Goal: Transaction & Acquisition: Purchase product/service

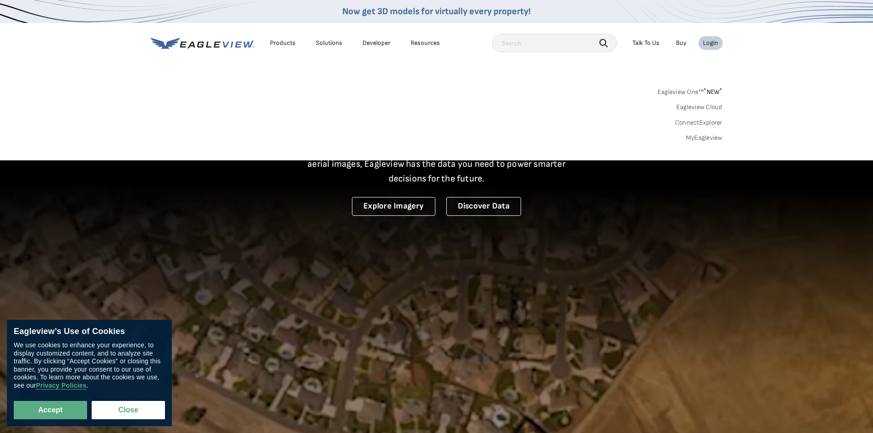
drag, startPoint x: 0, startPoint y: 0, endPoint x: 706, endPoint y: 136, distance: 718.5
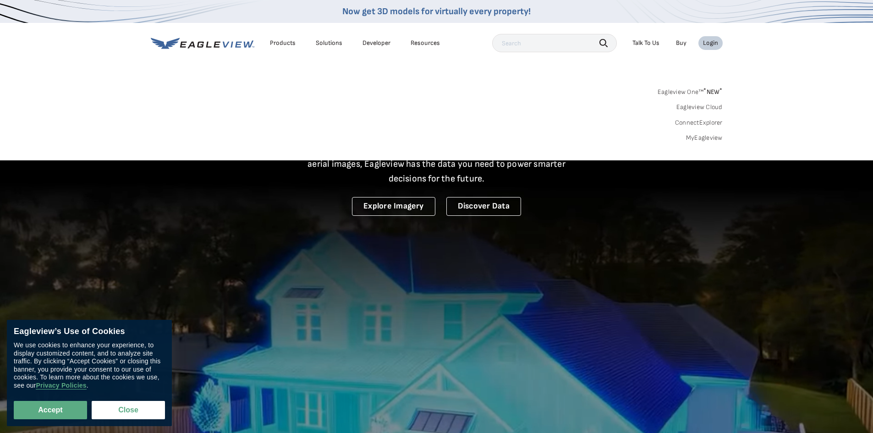
click at [706, 136] on link "MyEagleview" at bounding box center [704, 138] width 37 height 8
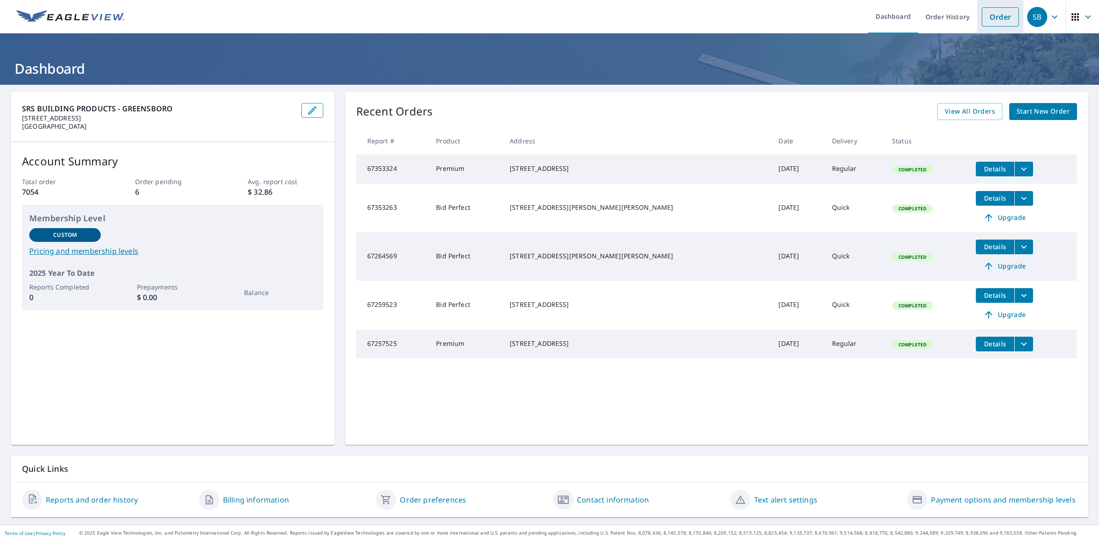
drag, startPoint x: 1002, startPoint y: 21, endPoint x: 977, endPoint y: 22, distance: 24.7
click at [1002, 21] on link "Order" at bounding box center [1000, 16] width 37 height 19
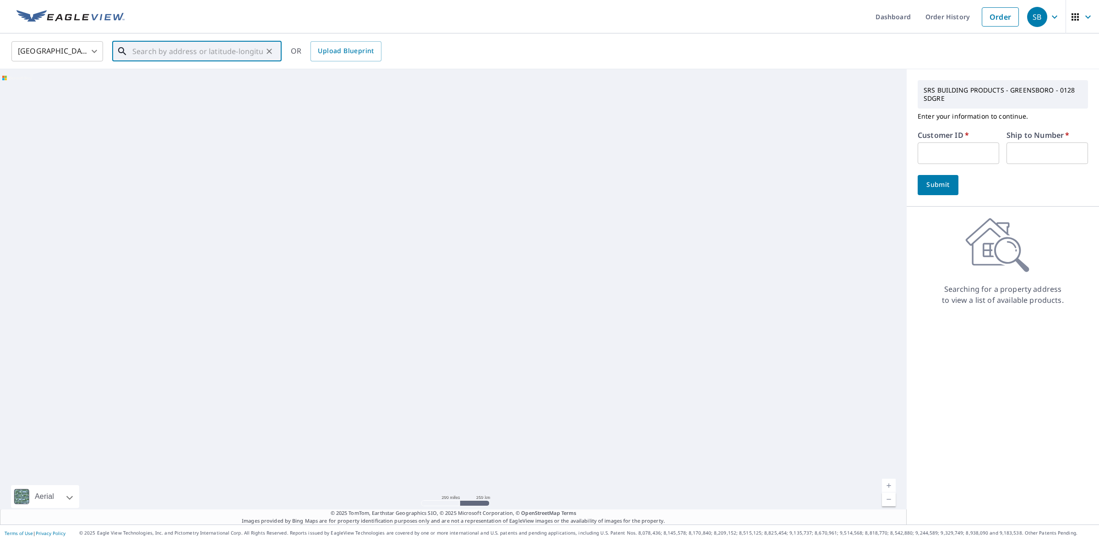
click at [230, 55] on input "text" at bounding box center [197, 51] width 131 height 26
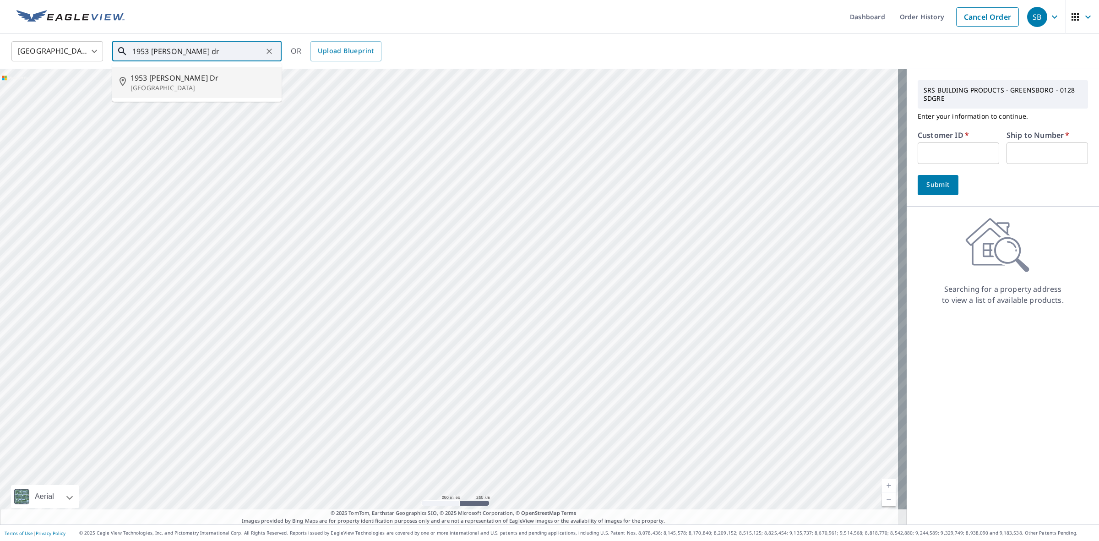
click at [196, 77] on span "1953 Shirley Dr" at bounding box center [203, 77] width 144 height 11
type input "1953 Shirley Dr Burlington, NC 27215"
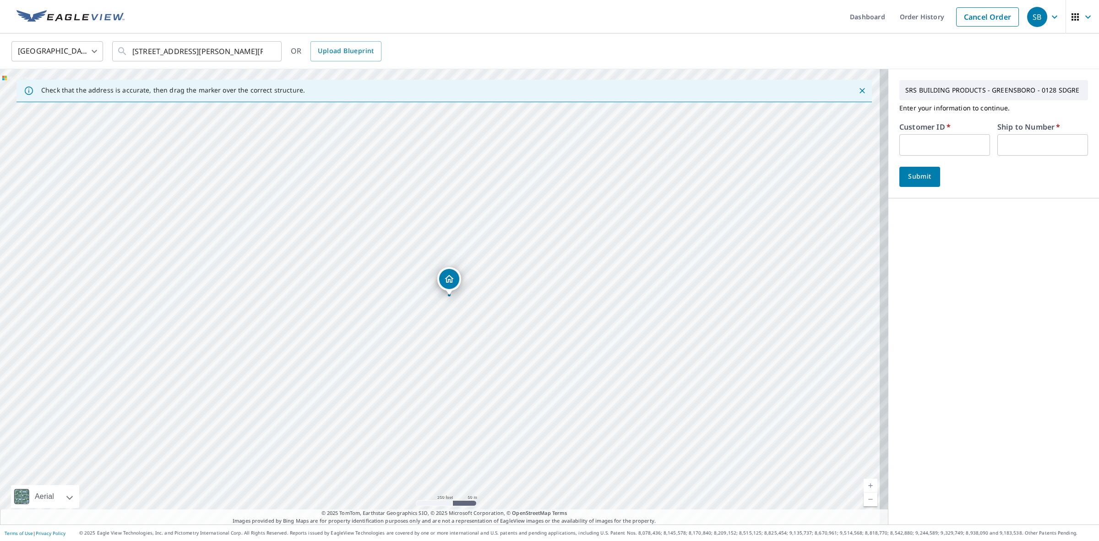
click at [936, 147] on input "text" at bounding box center [945, 145] width 91 height 22
type input "wim128"
type input "1"
click at [910, 173] on span "Submit" at bounding box center [920, 176] width 26 height 11
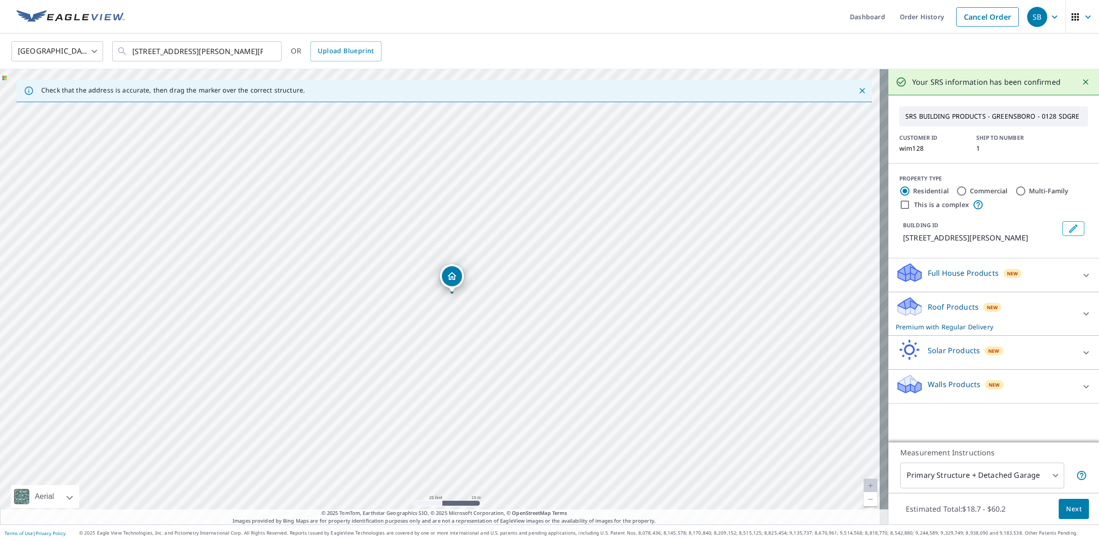
click at [1069, 520] on div "Estimated Total: $18.7 - $60.2 Next" at bounding box center [994, 509] width 211 height 32
click at [1069, 509] on span "Next" at bounding box center [1074, 508] width 16 height 11
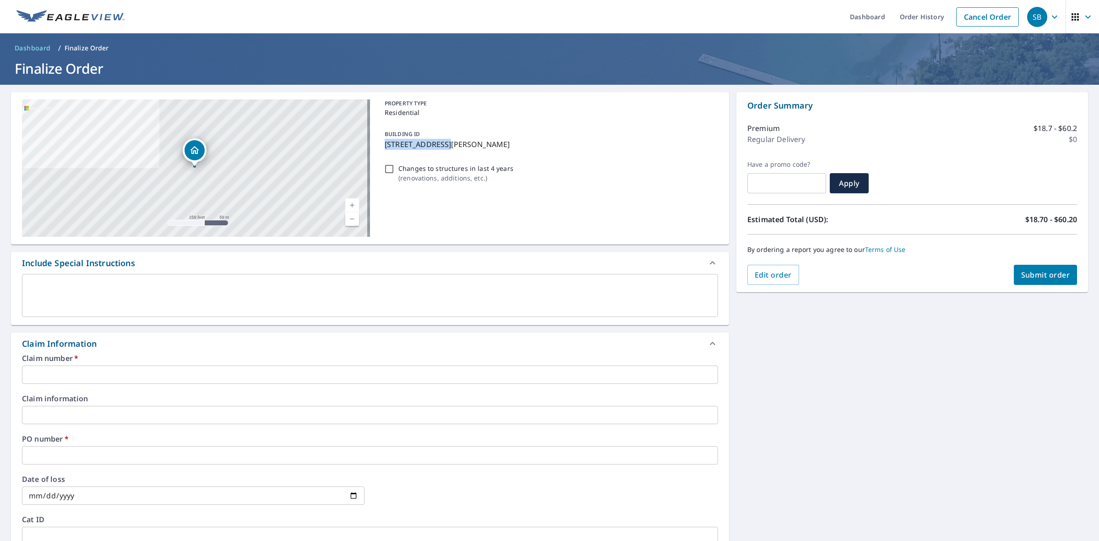
drag, startPoint x: 436, startPoint y: 143, endPoint x: 381, endPoint y: 141, distance: 54.6
click at [385, 141] on p "1953 Shirley Dr, Burlington, NC, 27215" at bounding box center [550, 144] width 330 height 11
checkbox input "true"
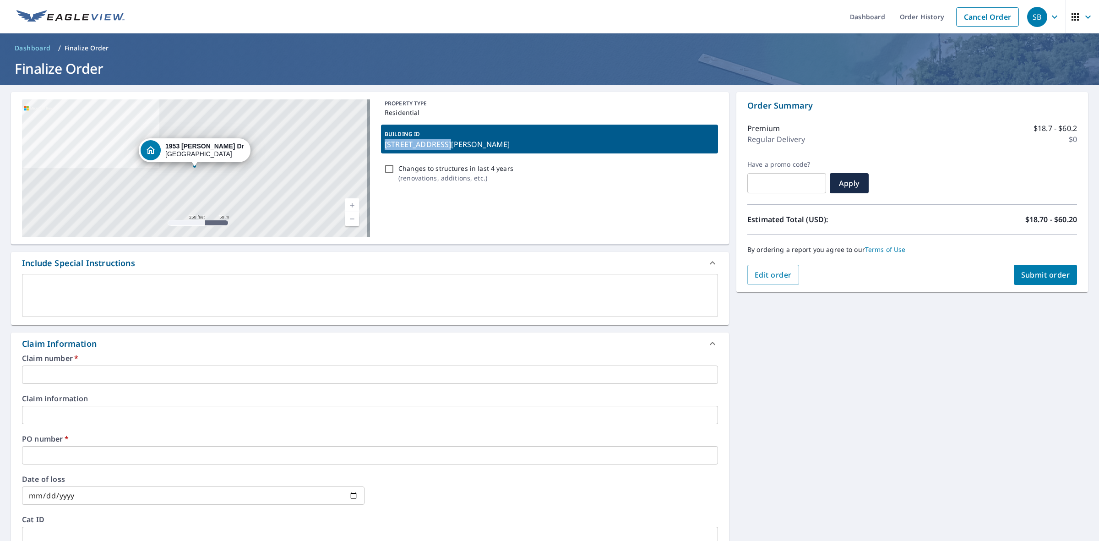
copy p "1953 Shirley Dr,"
click at [97, 369] on input "text" at bounding box center [370, 375] width 696 height 18
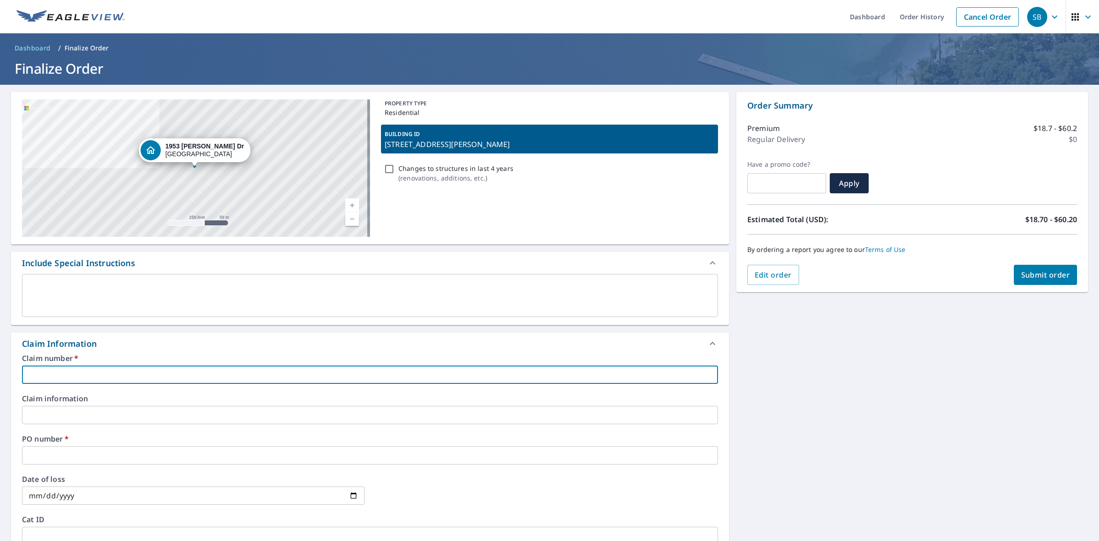
paste input "1953 Shirley Dr,"
type input "1953 Shirley Dr,"
checkbox input "true"
type input "1953 Shirley Dr,"
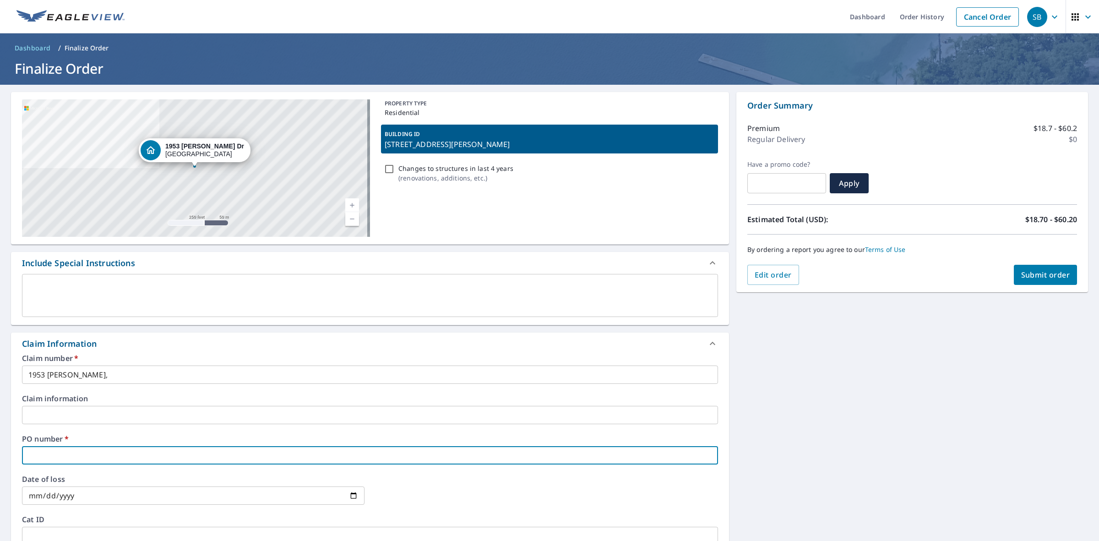
click at [64, 454] on input "text" at bounding box center [370, 455] width 696 height 18
paste input "1953 Shirley Dr,"
type input "1953 Shirley Dr,"
checkbox input "true"
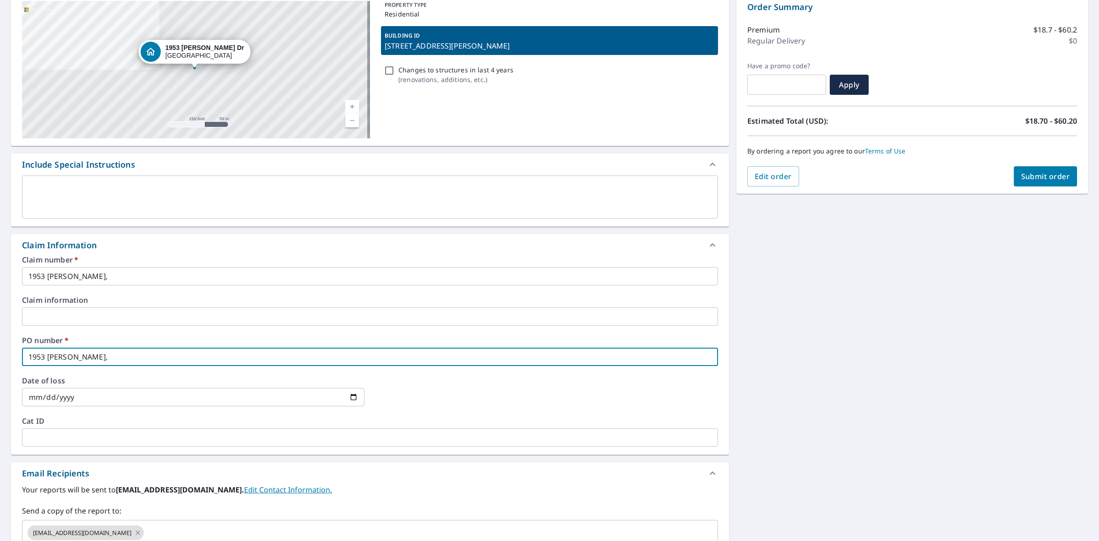
scroll to position [115, 0]
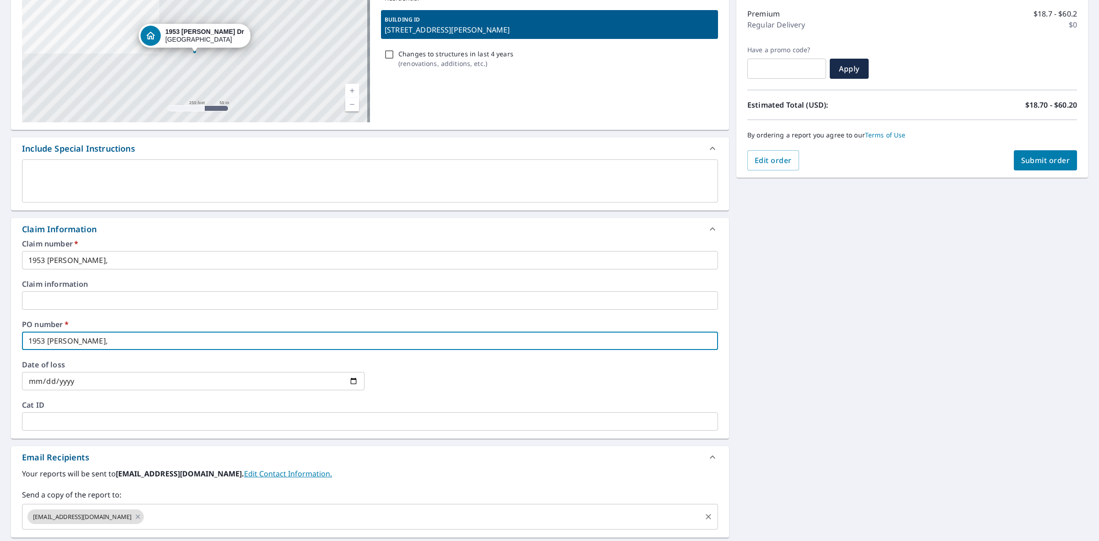
type input "1953 Shirley Dr,"
click at [250, 516] on input "text" at bounding box center [422, 516] width 555 height 17
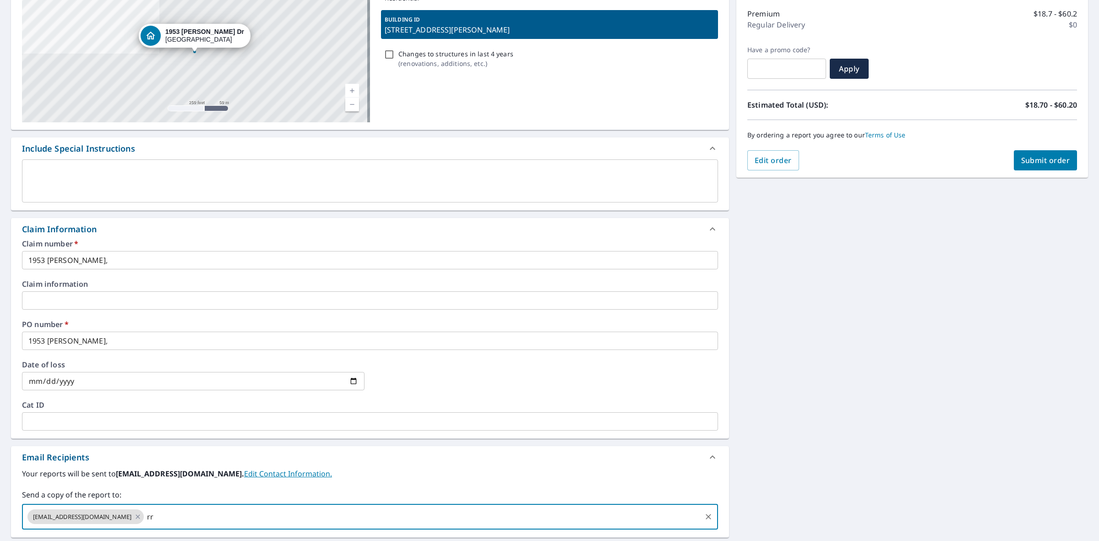
type input "r"
type input "wimmernc@gmail.com"
click at [1025, 159] on span "Submit order" at bounding box center [1046, 160] width 49 height 10
checkbox input "true"
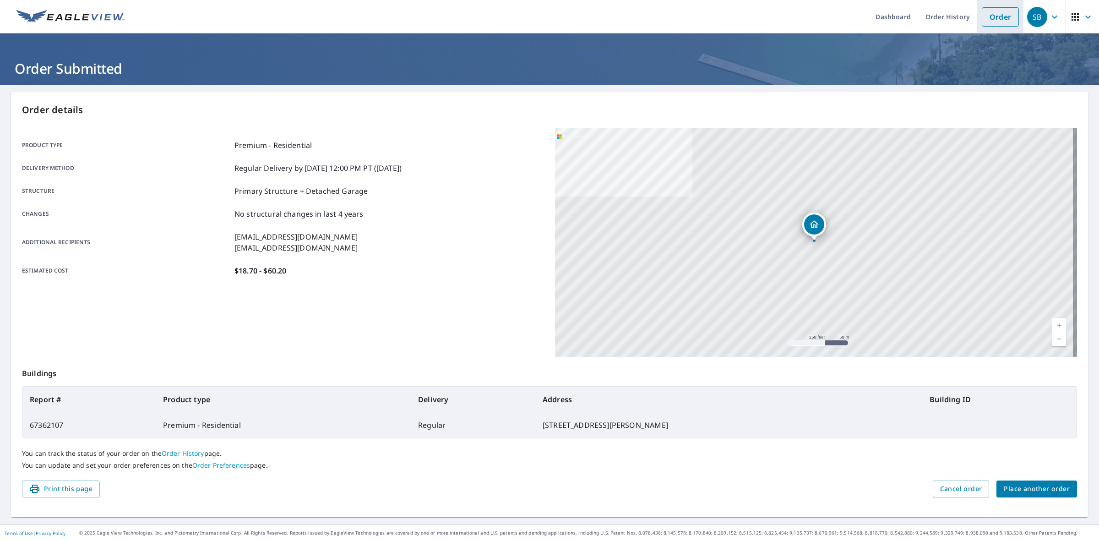
click at [993, 11] on link "Order" at bounding box center [1000, 16] width 37 height 19
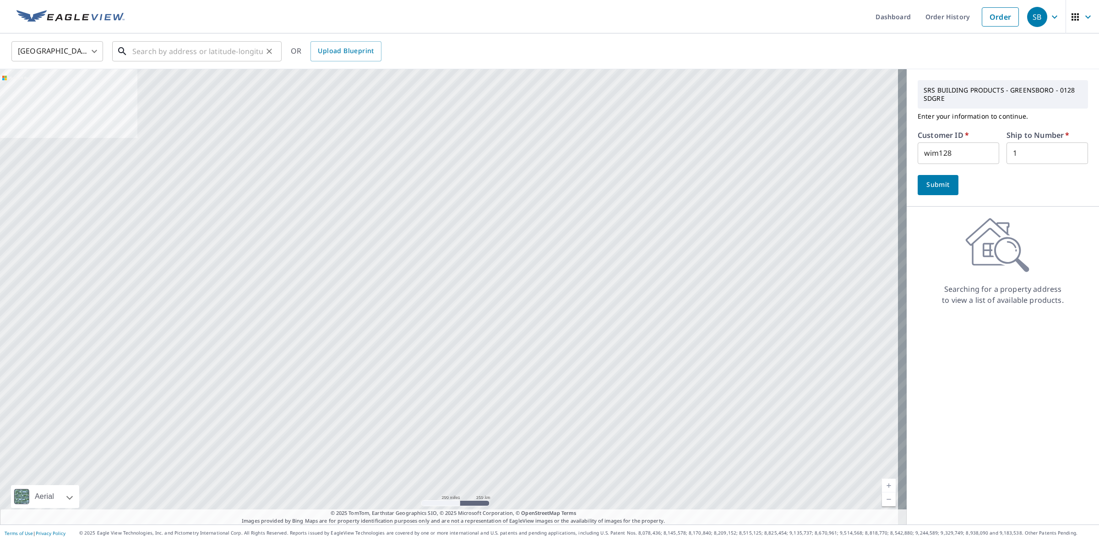
click at [224, 52] on input "text" at bounding box center [197, 51] width 131 height 26
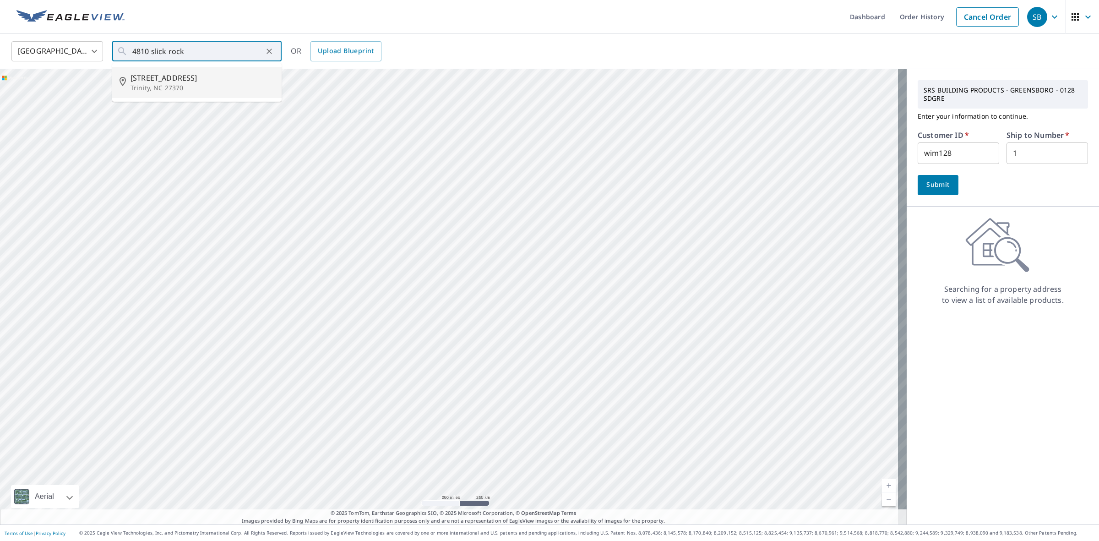
type input "4810 Slick Rock Mtn Rd Trinity, NC 27370"
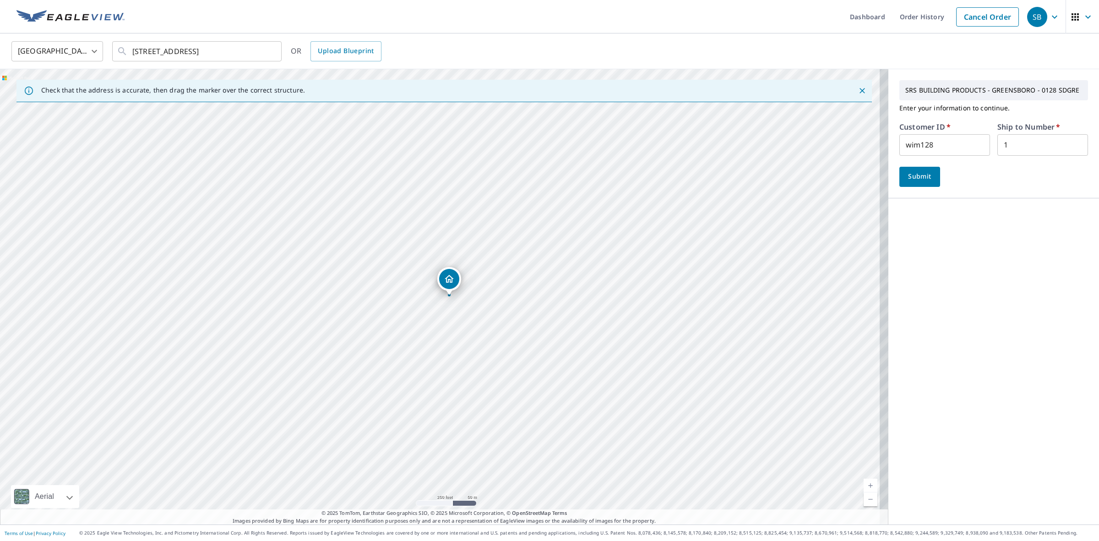
click at [922, 180] on span "Submit" at bounding box center [920, 176] width 26 height 11
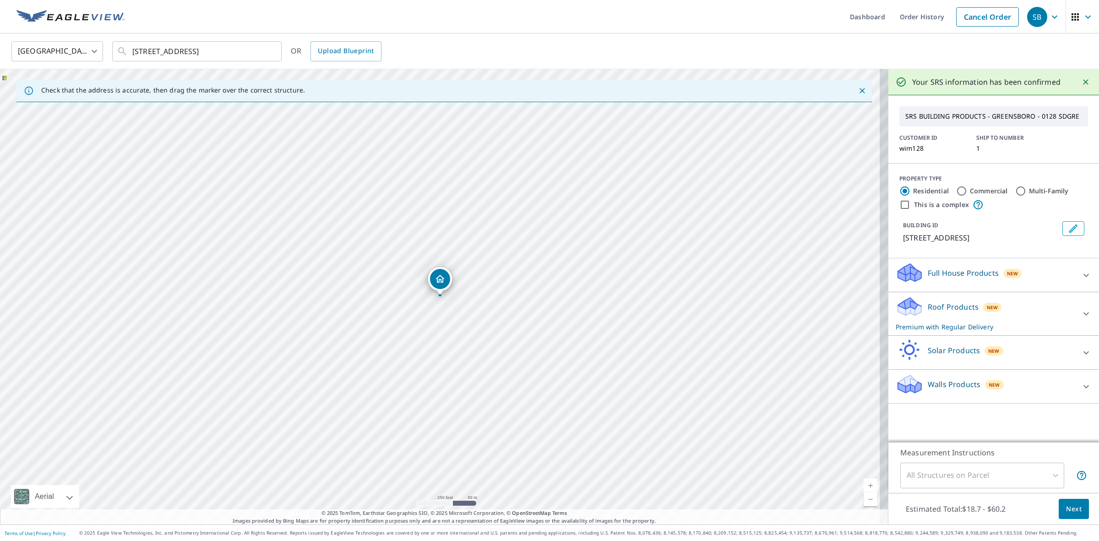
click at [1073, 507] on span "Next" at bounding box center [1074, 508] width 16 height 11
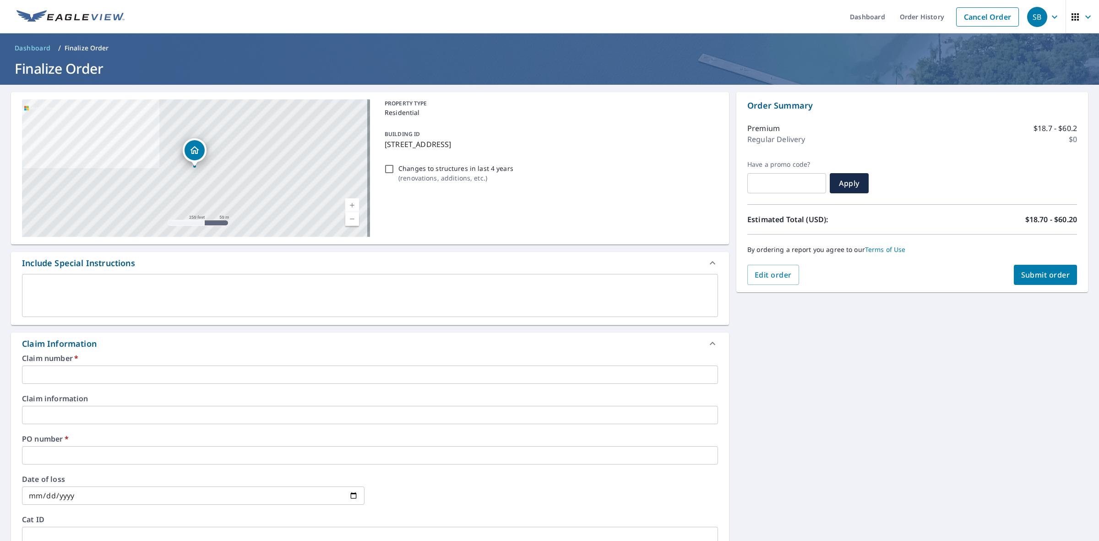
drag, startPoint x: 480, startPoint y: 141, endPoint x: 382, endPoint y: 147, distance: 98.7
click at [385, 147] on p "4810 Slick Rock Mountain Rd, Trinity, NC, 27370" at bounding box center [550, 144] width 330 height 11
checkbox input "true"
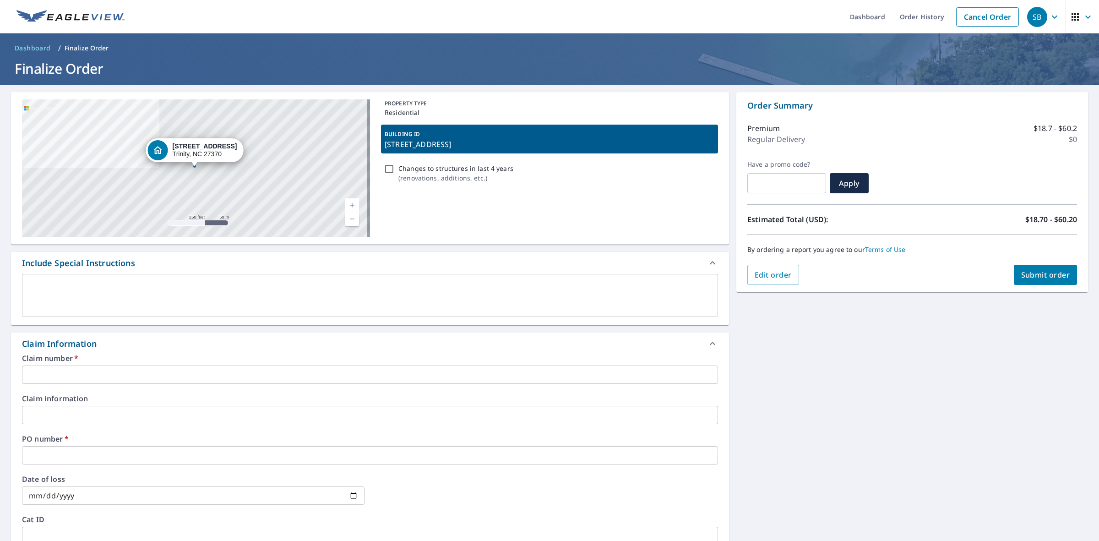
copy p "4810 Slick Rock Mountain Rd"
click at [148, 375] on input "text" at bounding box center [370, 375] width 696 height 18
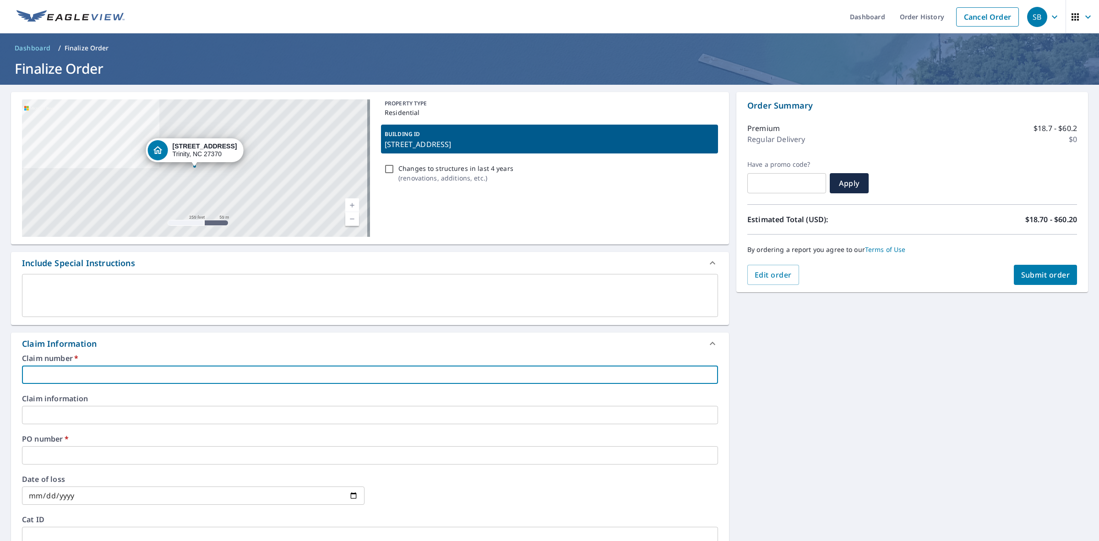
paste input "4810 Slick Rock Mountain Rd"
type input "4810 Slick Rock Mountain Rd"
checkbox input "true"
type input "4810 Slick Rock Mountain Rd"
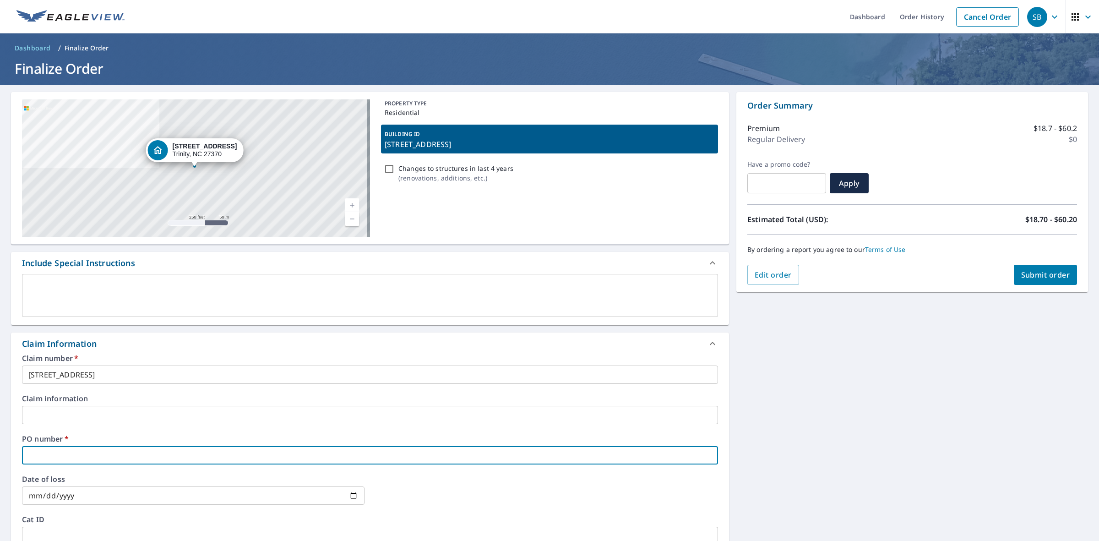
click at [100, 464] on input "text" at bounding box center [370, 455] width 696 height 18
paste input "4810 Slick Rock Mountain Rd"
type input "4810 Slick Rock Mountain Rd"
checkbox input "true"
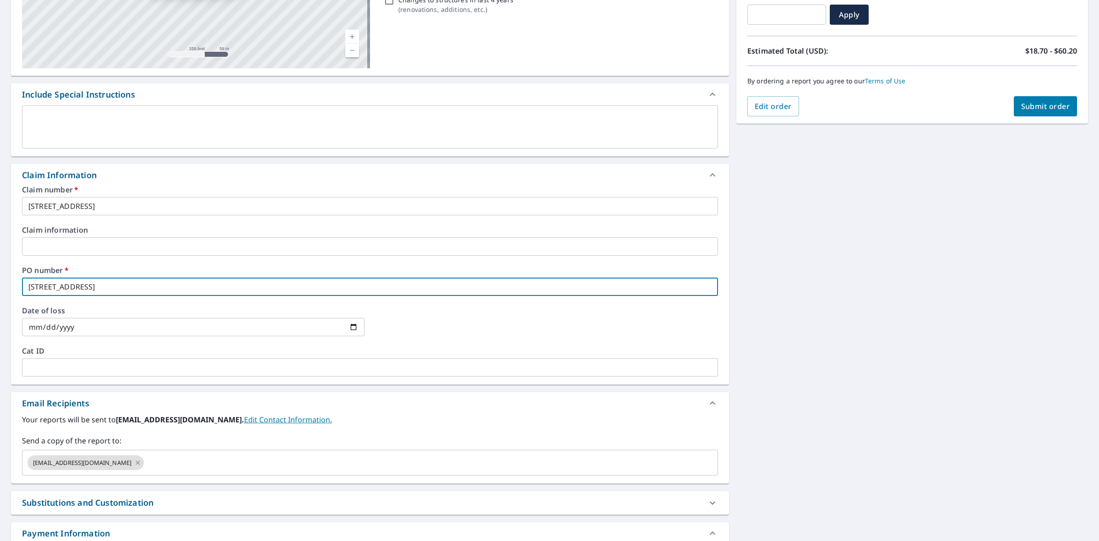
scroll to position [172, 0]
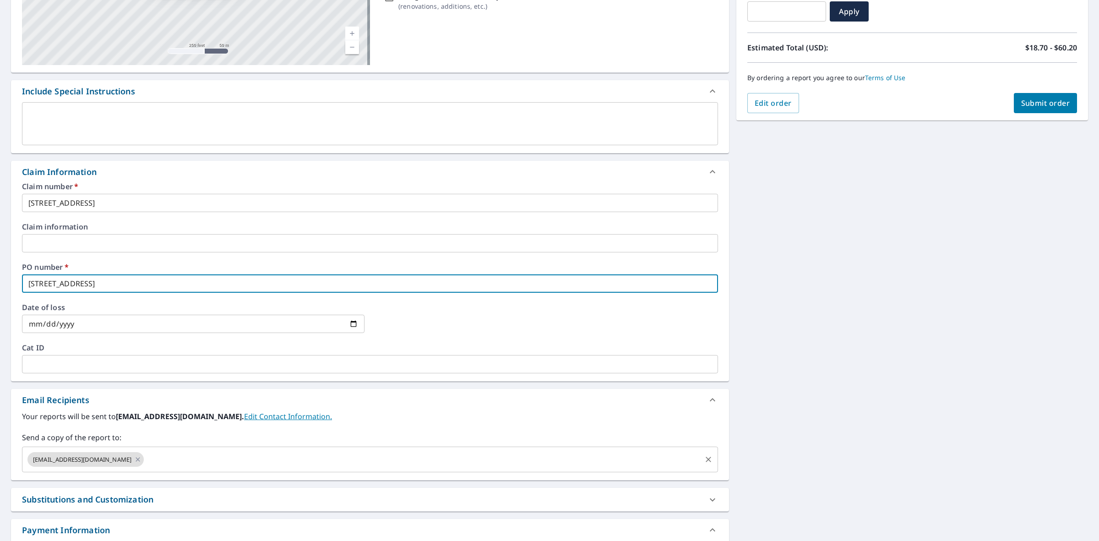
click at [195, 471] on div "pzucchino@superiordistribution.net ​" at bounding box center [370, 460] width 696 height 26
type input "4810 Slick Rock Mountain Rd"
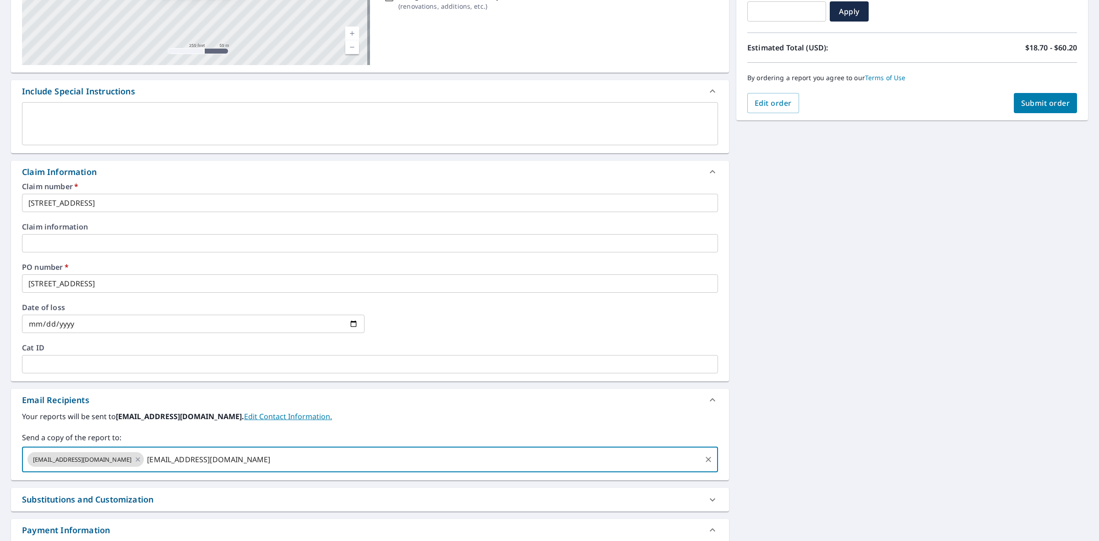
type input "wimmernc@gmail.com"
click at [1050, 100] on span "Submit order" at bounding box center [1046, 103] width 49 height 10
checkbox input "true"
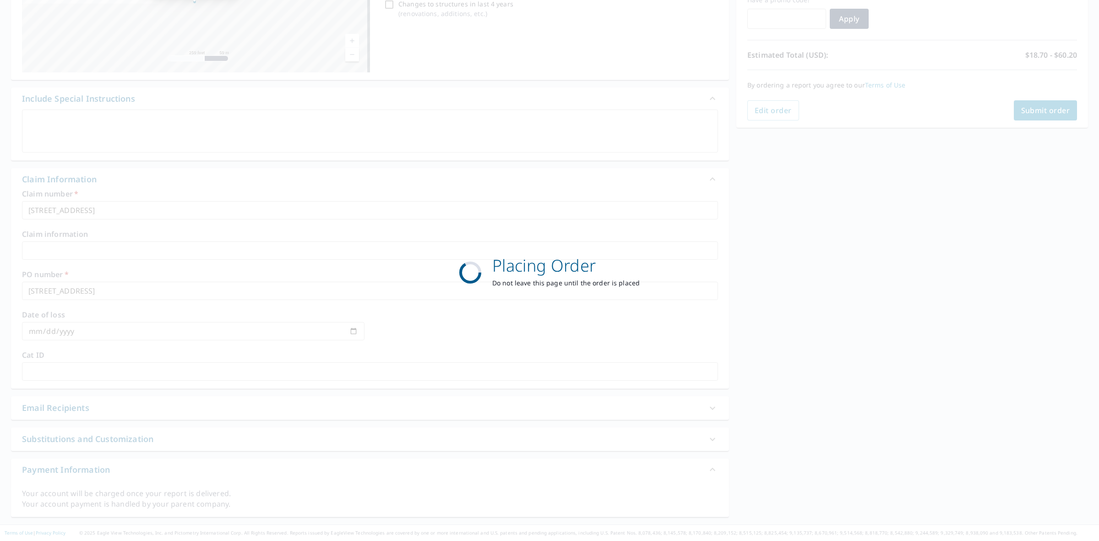
scroll to position [165, 0]
